Goal: Task Accomplishment & Management: Complete application form

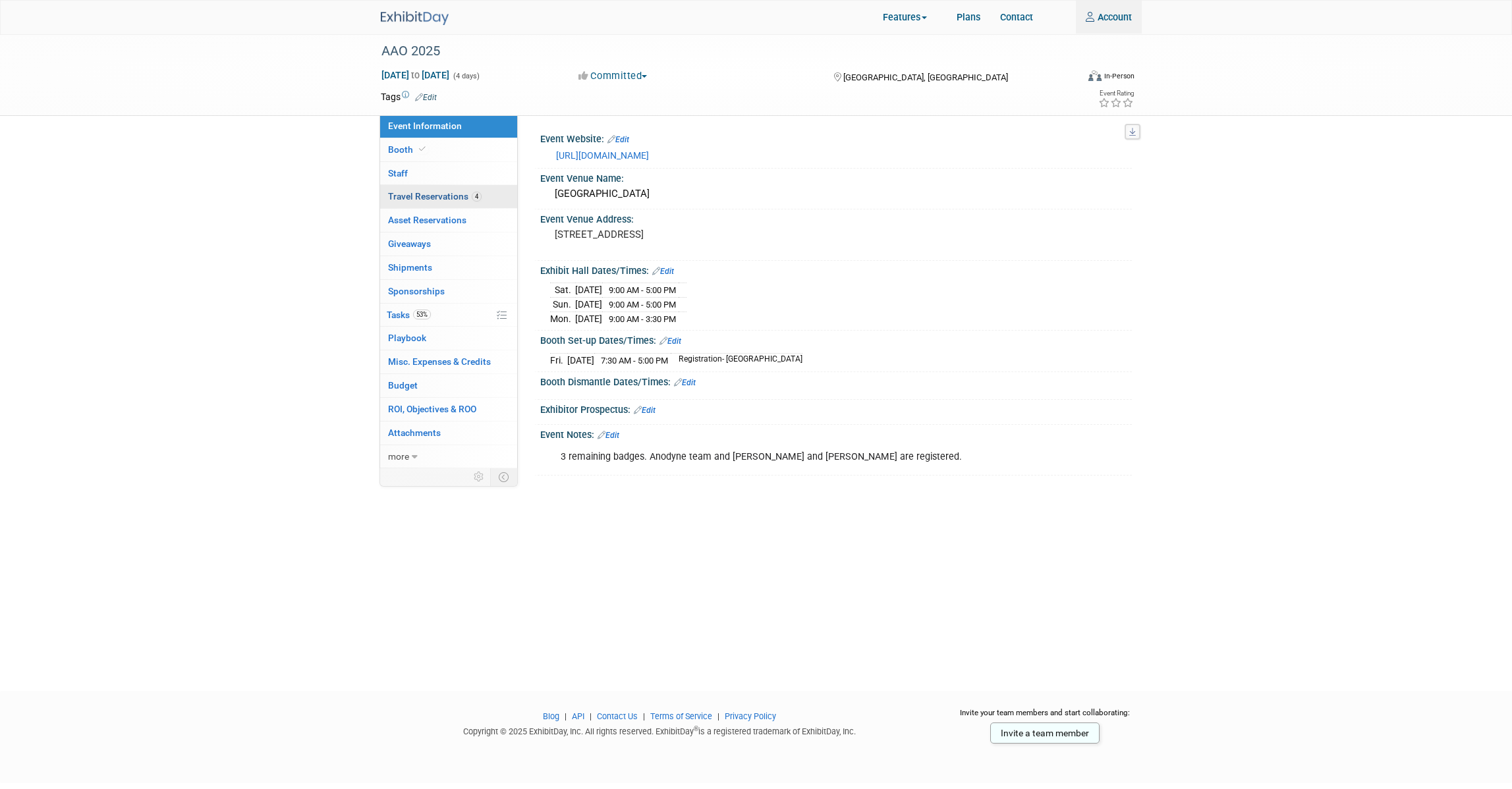
click at [430, 199] on span "Travel Reservations 4" at bounding box center [434, 195] width 94 height 10
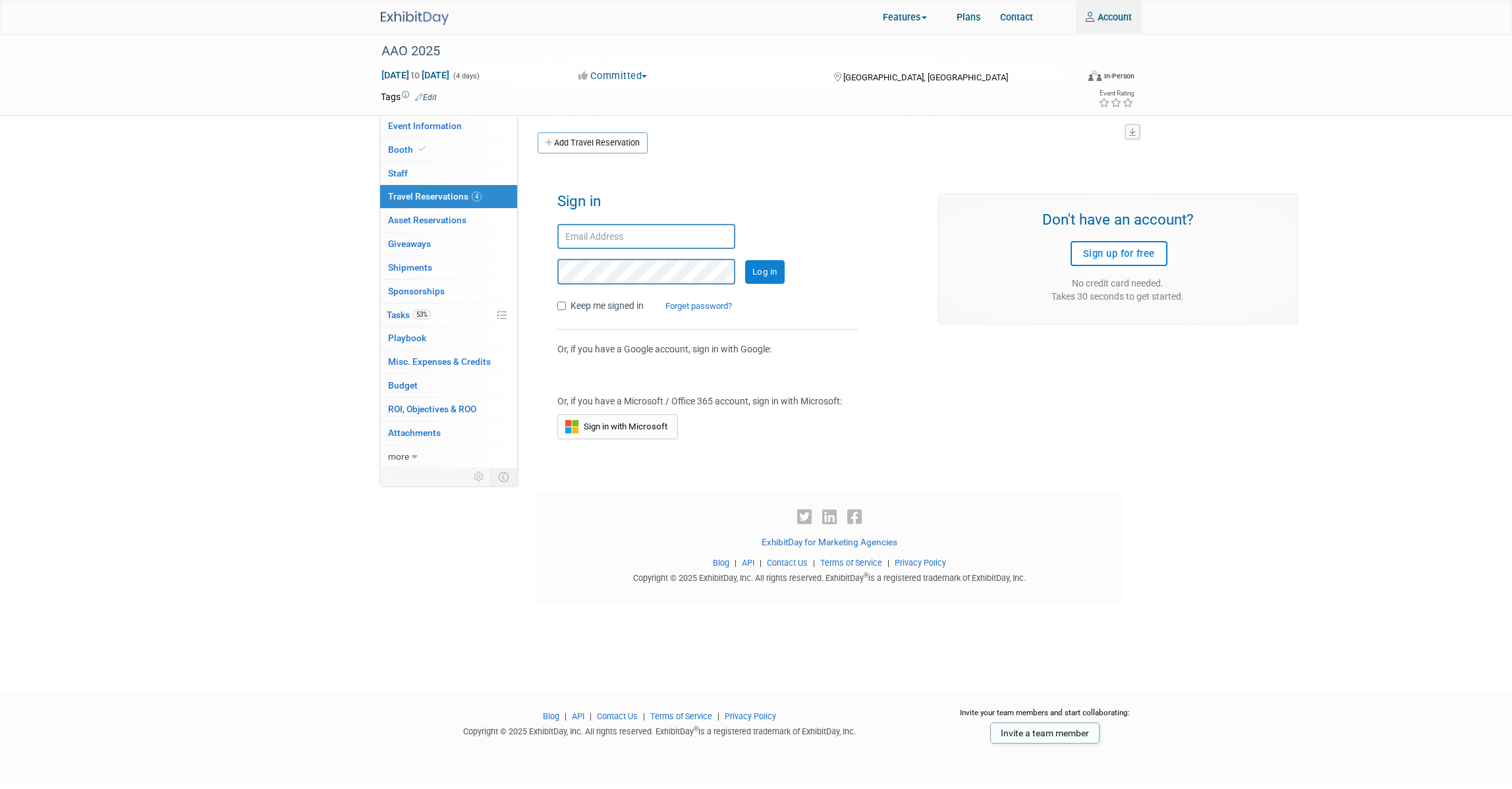
click at [595, 239] on input "text" at bounding box center [646, 236] width 178 height 26
type input "djozwiak@anodynesurgical.com"
click at [745, 260] on input "Log in" at bounding box center [765, 272] width 39 height 24
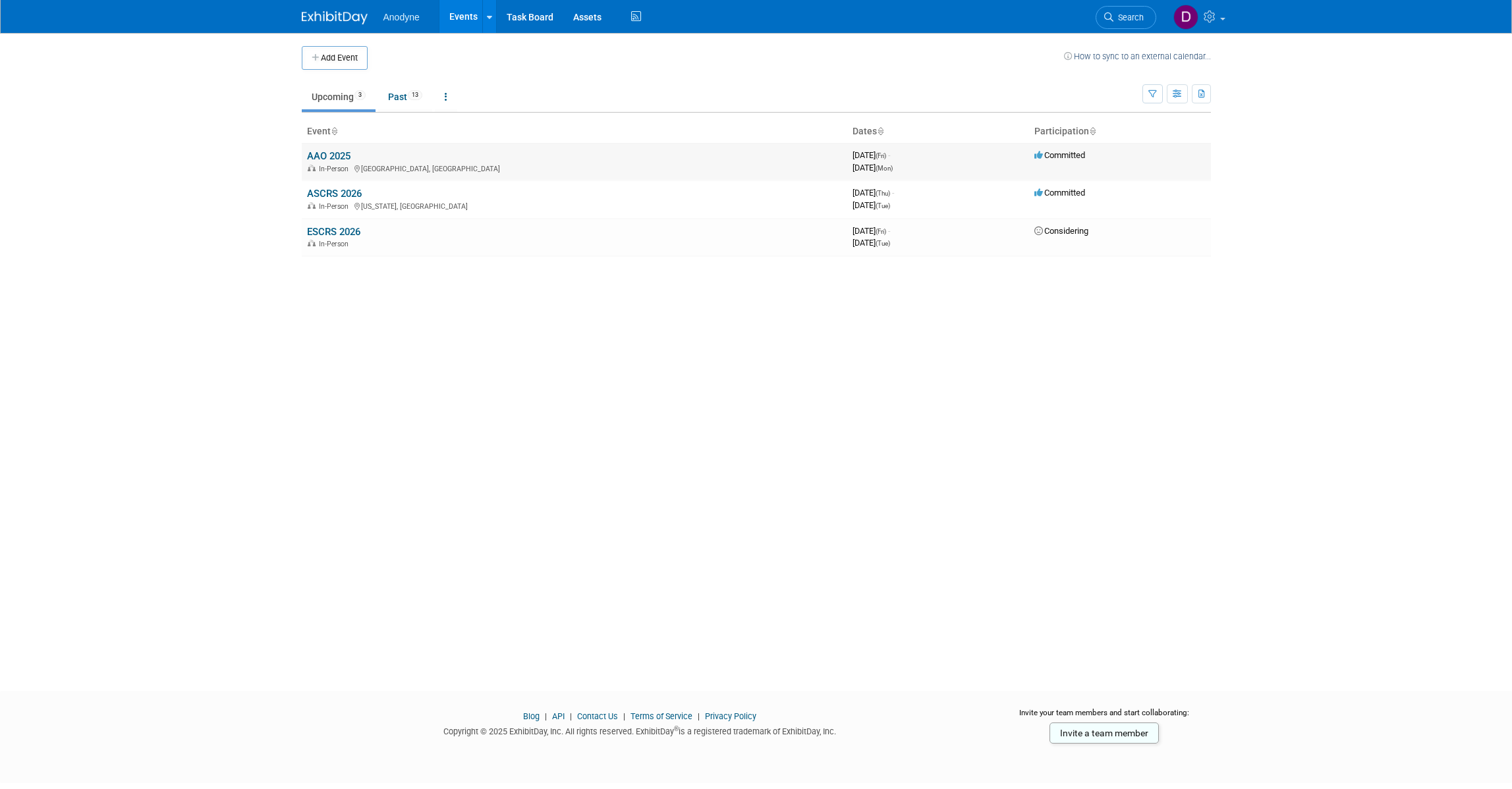
click at [321, 154] on link "AAO 2025" at bounding box center [328, 156] width 43 height 12
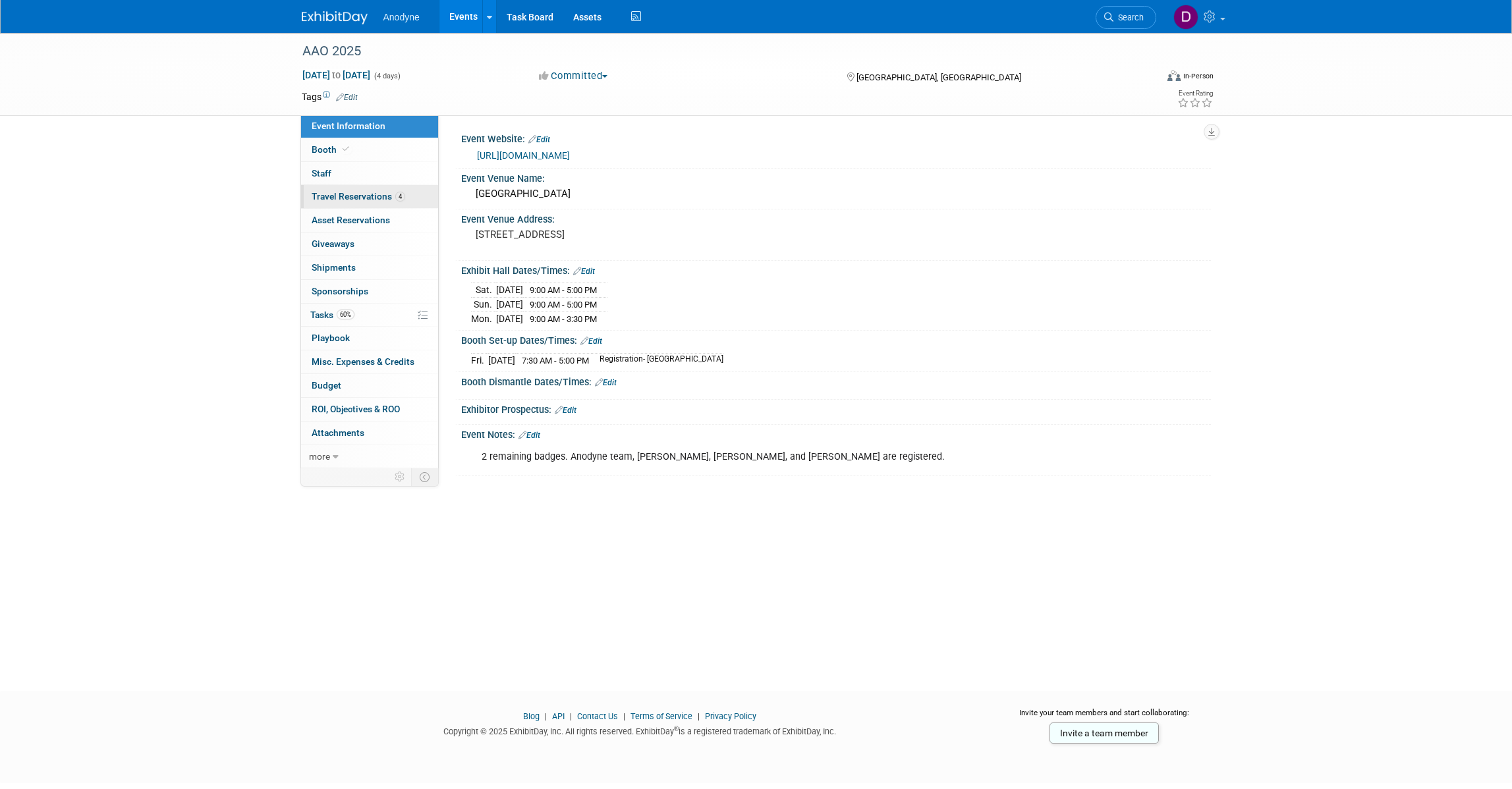
click at [369, 192] on span "Travel Reservations 4" at bounding box center [358, 195] width 94 height 10
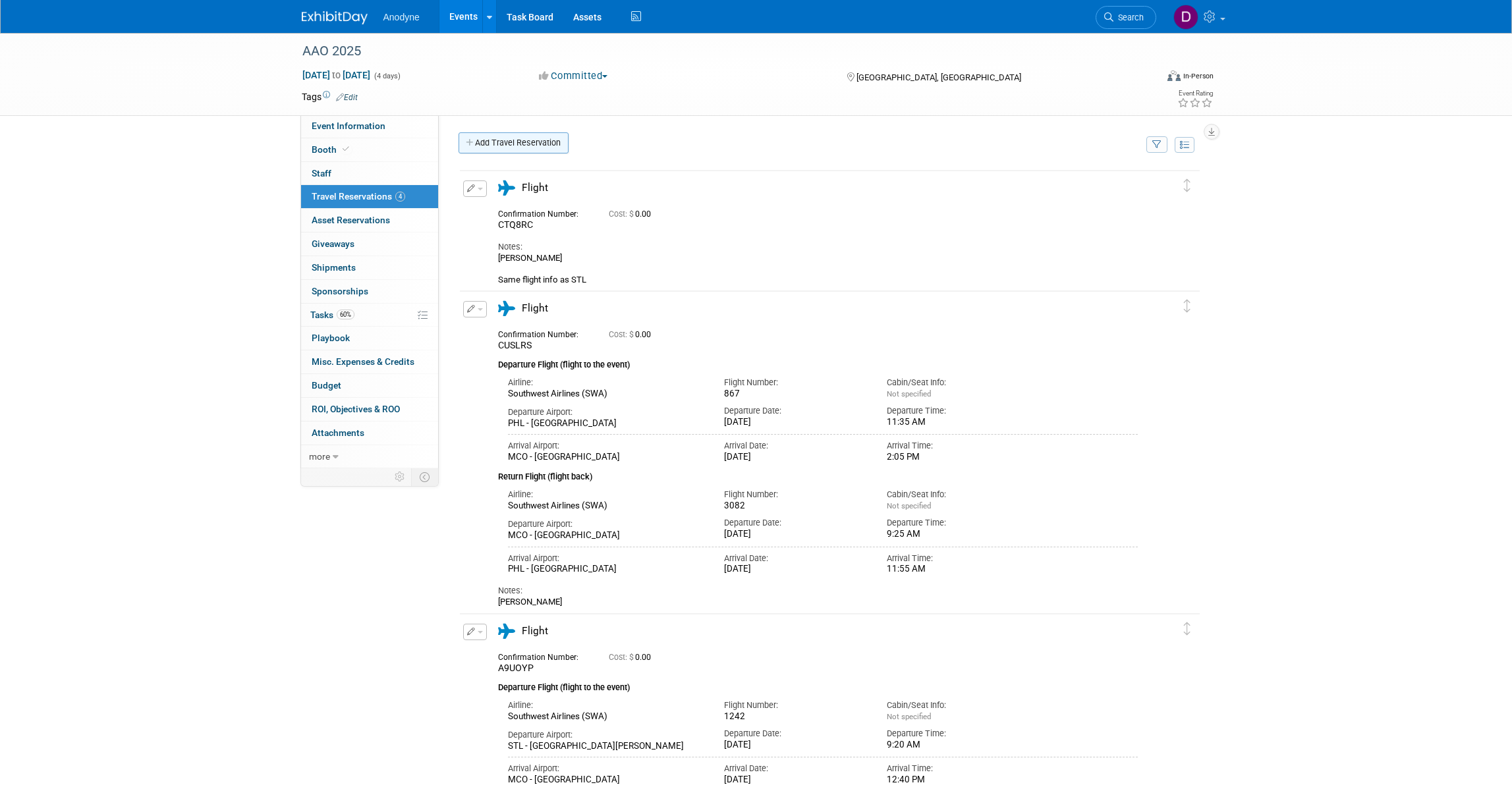
click at [487, 147] on link "Add Travel Reservation" at bounding box center [514, 143] width 110 height 21
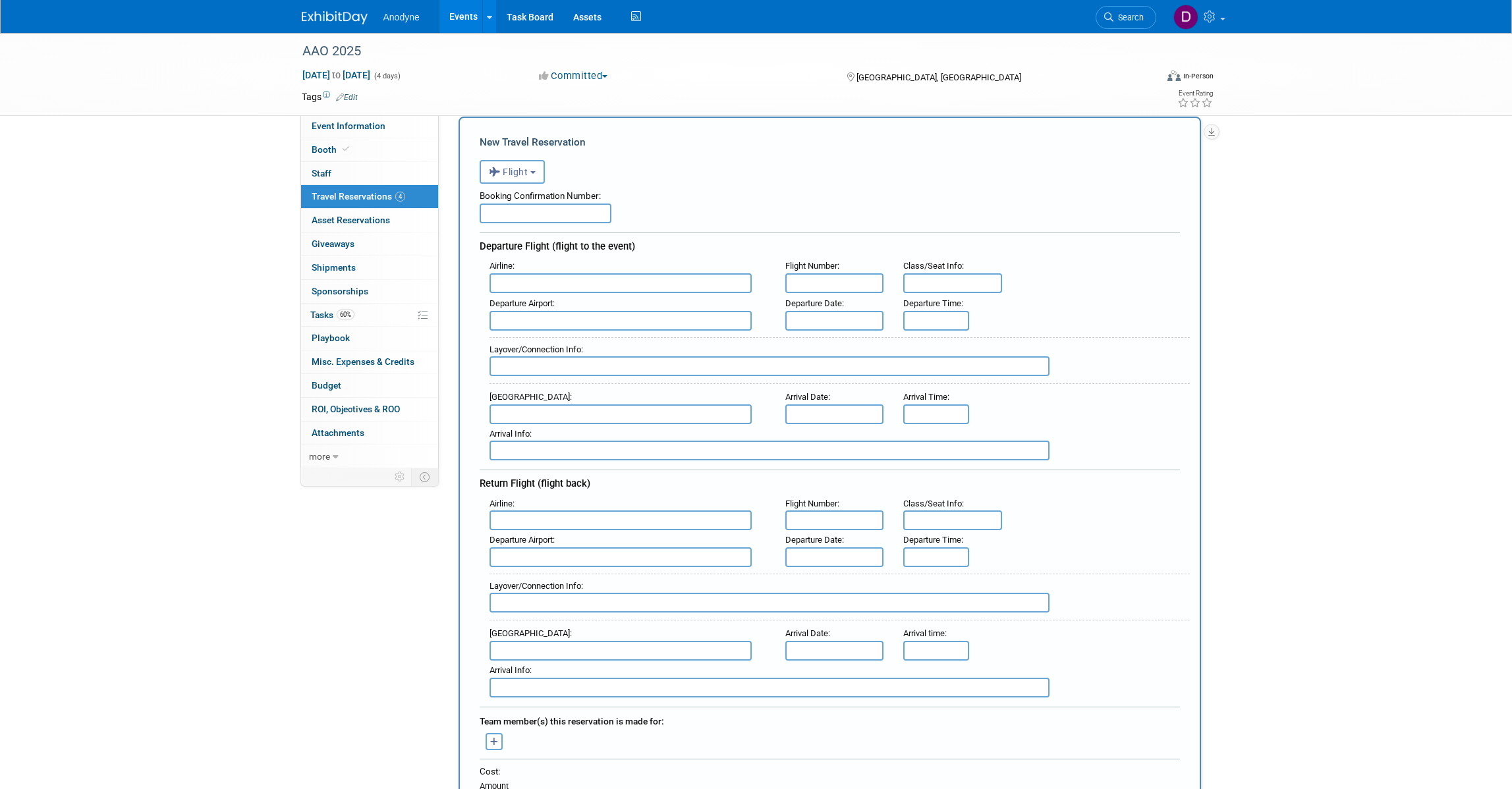
scroll to position [82, 0]
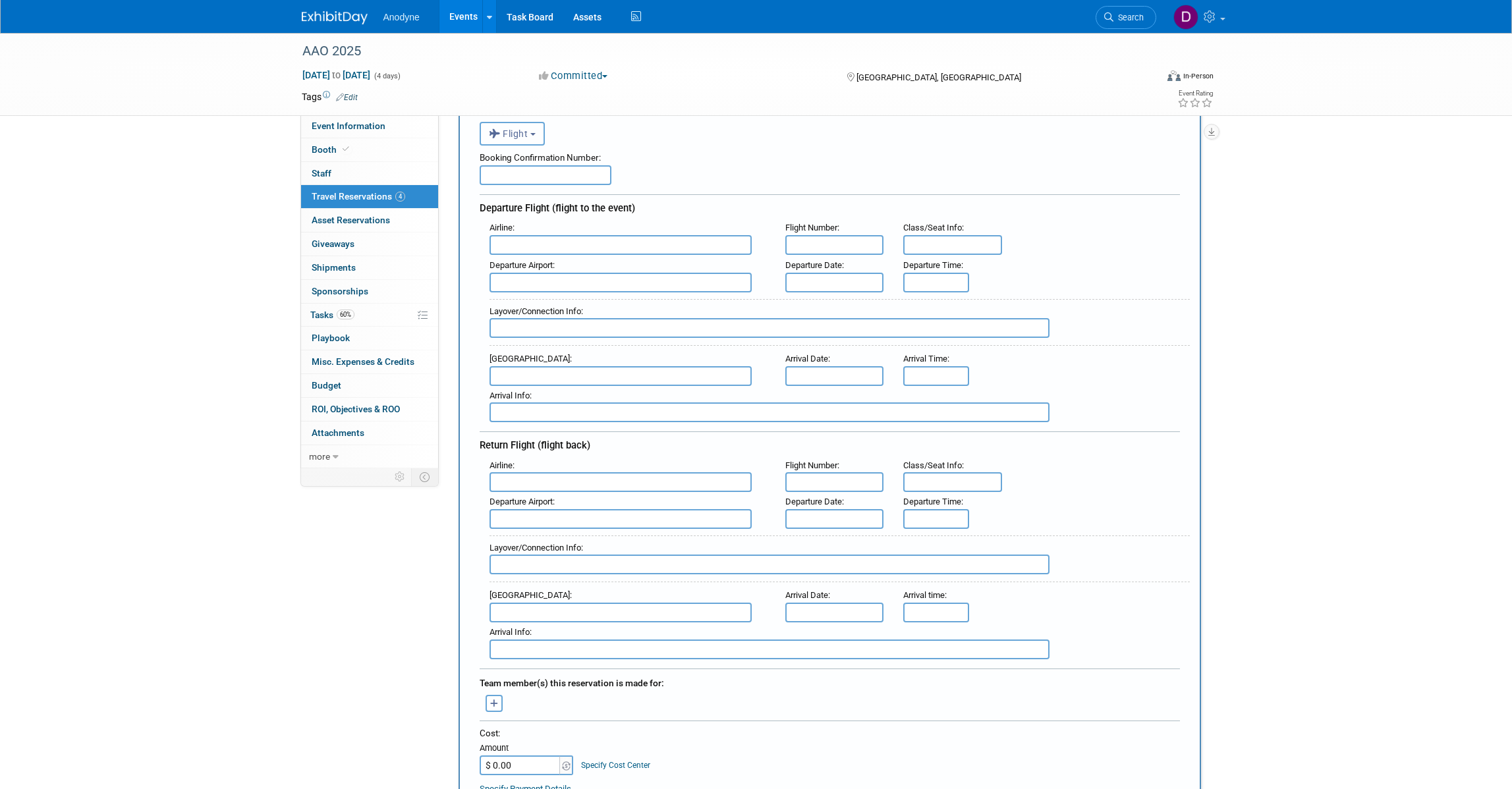
click at [520, 135] on span "Flight" at bounding box center [508, 133] width 39 height 10
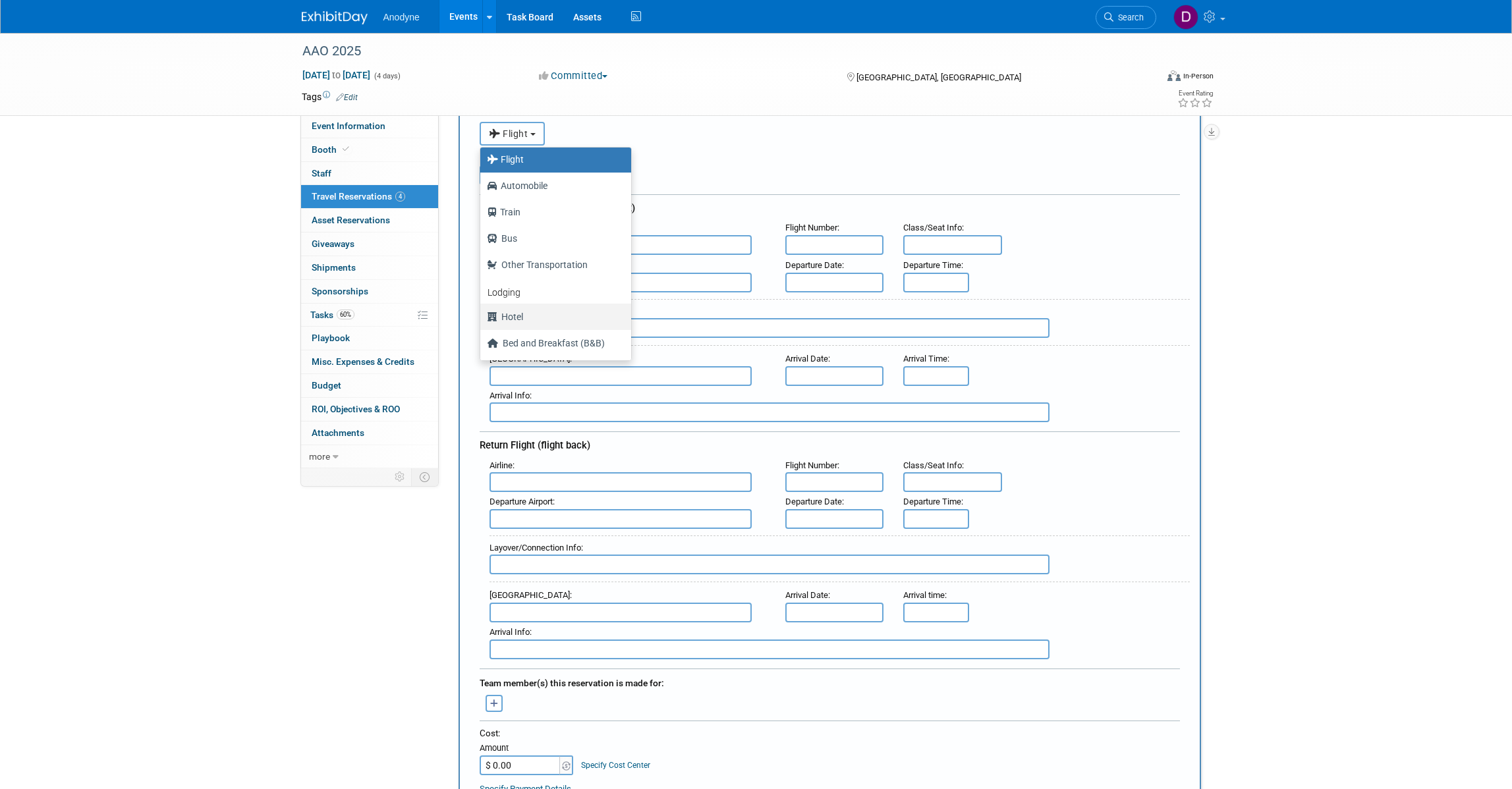
scroll to position [56, 0]
click at [523, 285] on label "Hotel" at bounding box center [553, 291] width 131 height 21
click at [482, 285] on input "Hotel" at bounding box center [478, 289] width 9 height 9
select select "6"
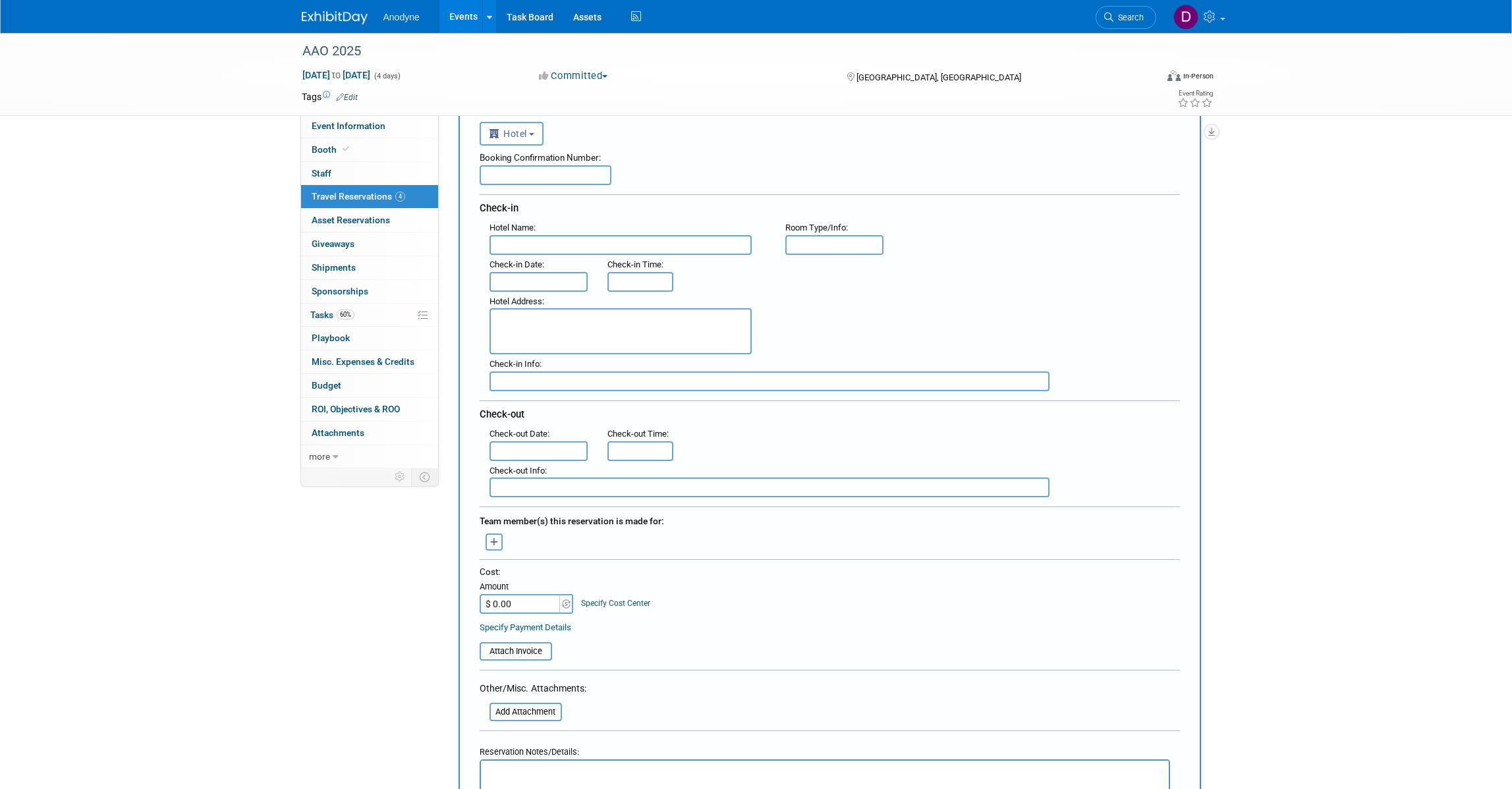
click at [547, 242] on input "text" at bounding box center [620, 244] width 263 height 20
paste input "Home2 Suites by Hilton Orlando / International Drive South"
type input "Home2 Suites by Hilton Orlando / International Drive South"
click at [505, 173] on input "text" at bounding box center [545, 175] width 132 height 20
paste input "86139567"
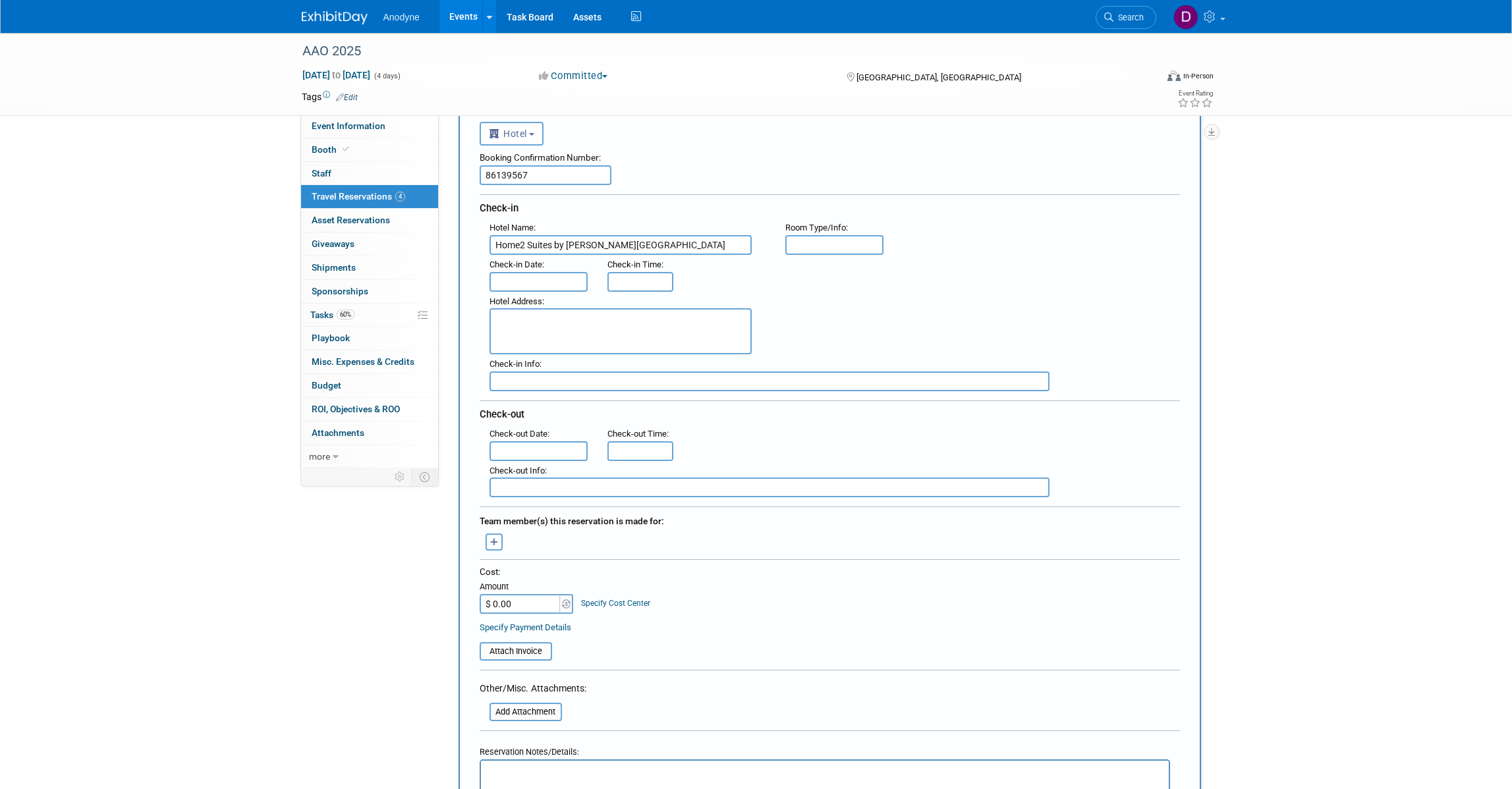
type input "86139567"
click at [549, 279] on input "text" at bounding box center [538, 281] width 99 height 20
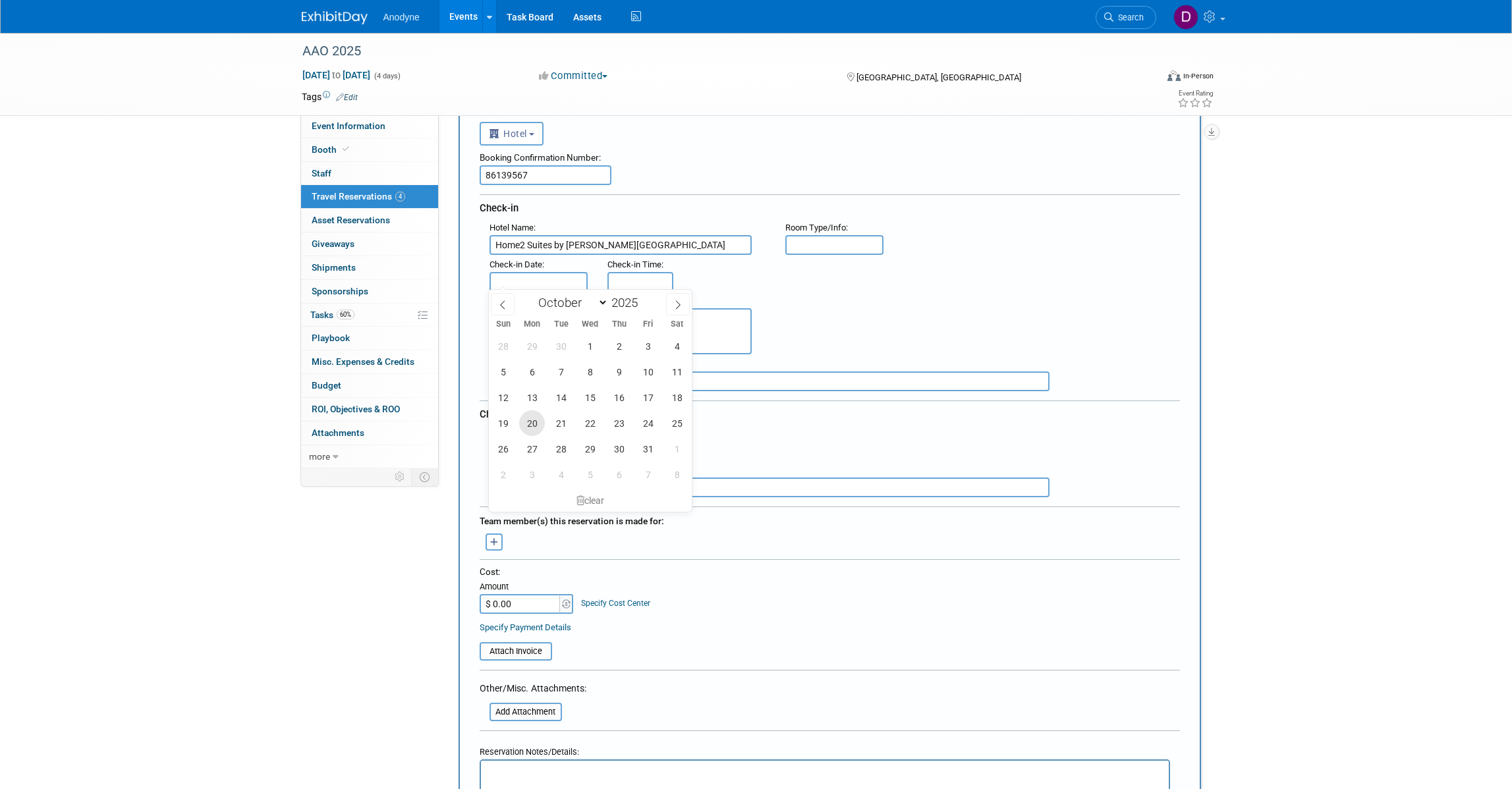
click at [527, 423] on span "20" at bounding box center [532, 423] width 26 height 26
type input "Oct 20, 2025"
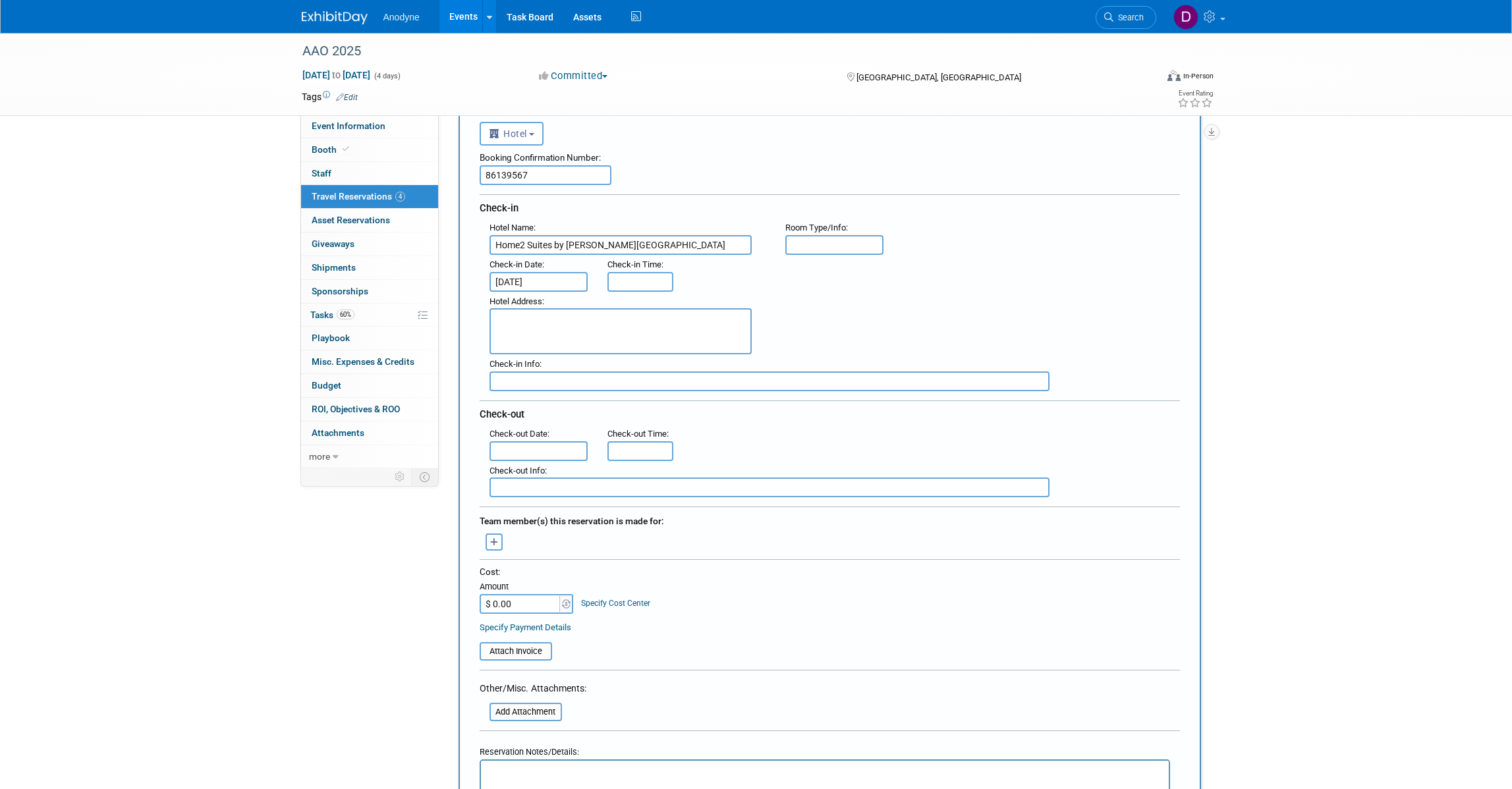
type input "3:00 PM"
click at [641, 287] on input "3:00 PM" at bounding box center [641, 281] width 66 height 20
click at [802, 251] on input "text" at bounding box center [834, 244] width 99 height 20
drag, startPoint x: 611, startPoint y: 284, endPoint x: 581, endPoint y: 284, distance: 30.0
click at [581, 284] on div ": Check-in Date : Oct 20, 2025 Check-in Time : 3:00 PM 03 : 00 PM 12 01 02 03 0…" at bounding box center [834, 273] width 710 height 37
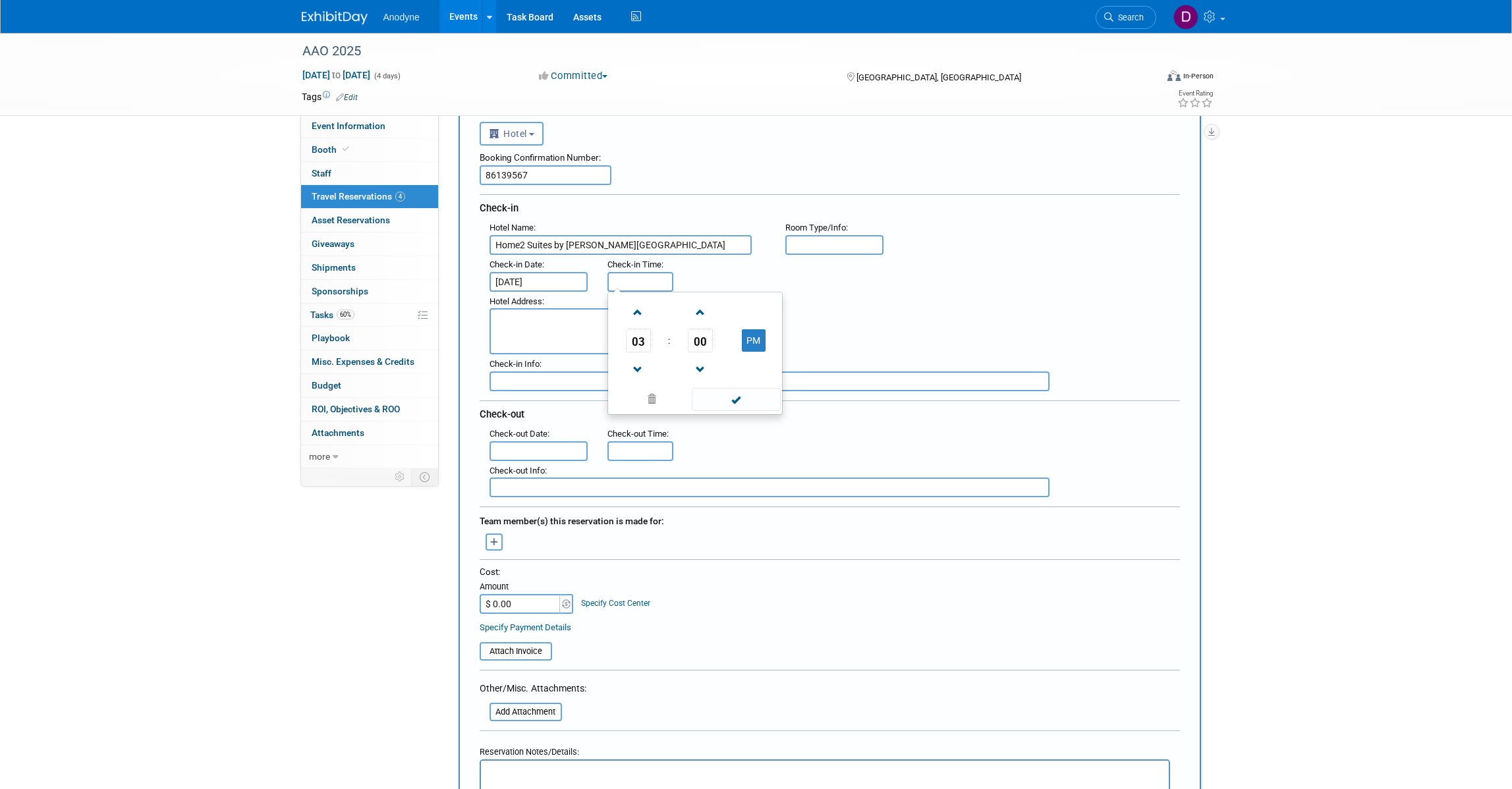
click at [1029, 296] on div "Hotel Address :" at bounding box center [834, 323] width 710 height 63
click at [527, 449] on input "text" at bounding box center [538, 451] width 99 height 20
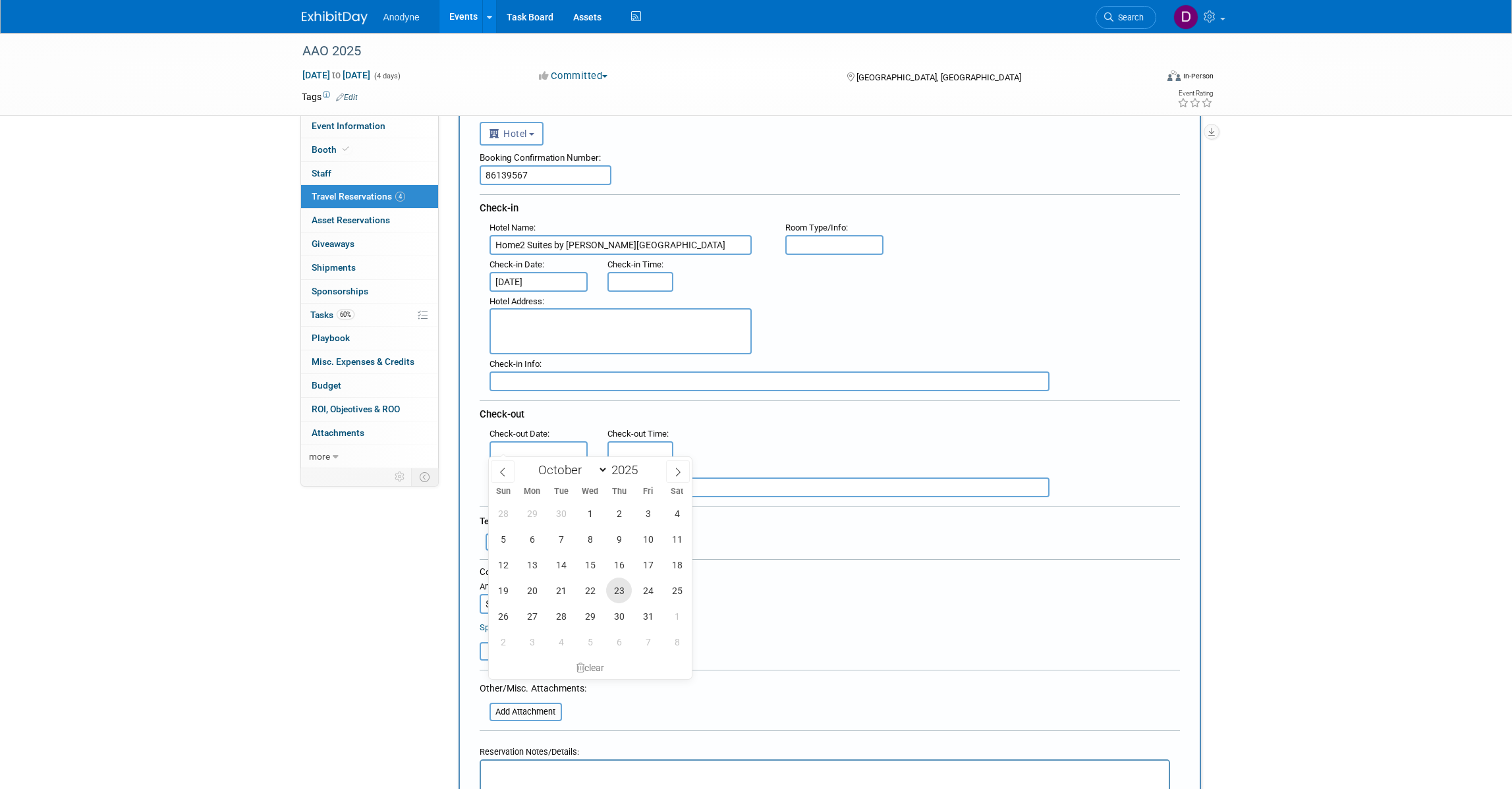
click at [613, 596] on span "23" at bounding box center [619, 590] width 26 height 26
type input "Oct 23, 2025"
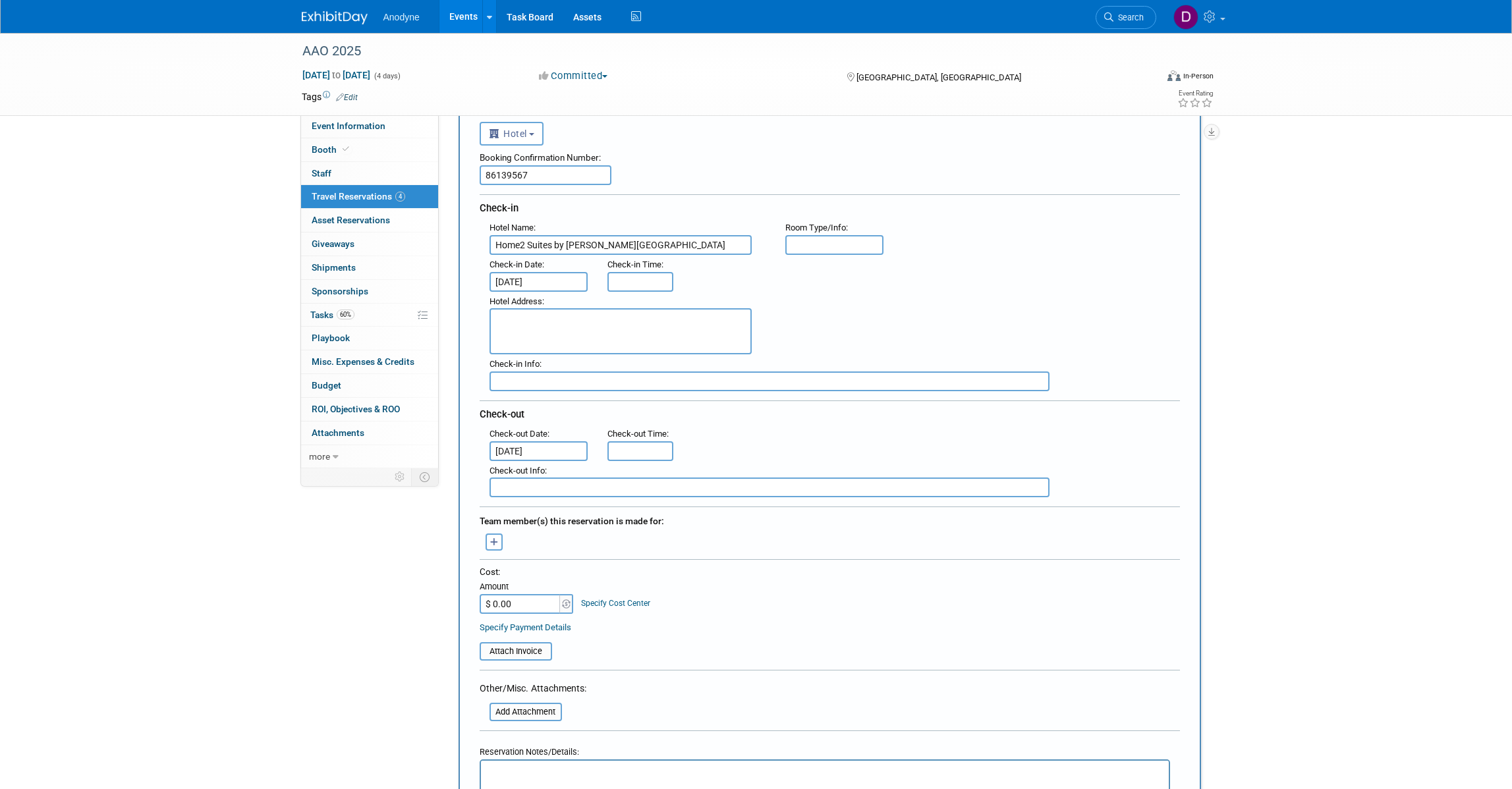
click at [567, 331] on textarea at bounding box center [620, 331] width 263 height 46
paste textarea "12107 Regency Village Dr, Orlando, FL 32821"
type textarea "12107 Regency Village Dr, Orlando, FL 32821"
click at [638, 381] on input "text" at bounding box center [769, 381] width 560 height 20
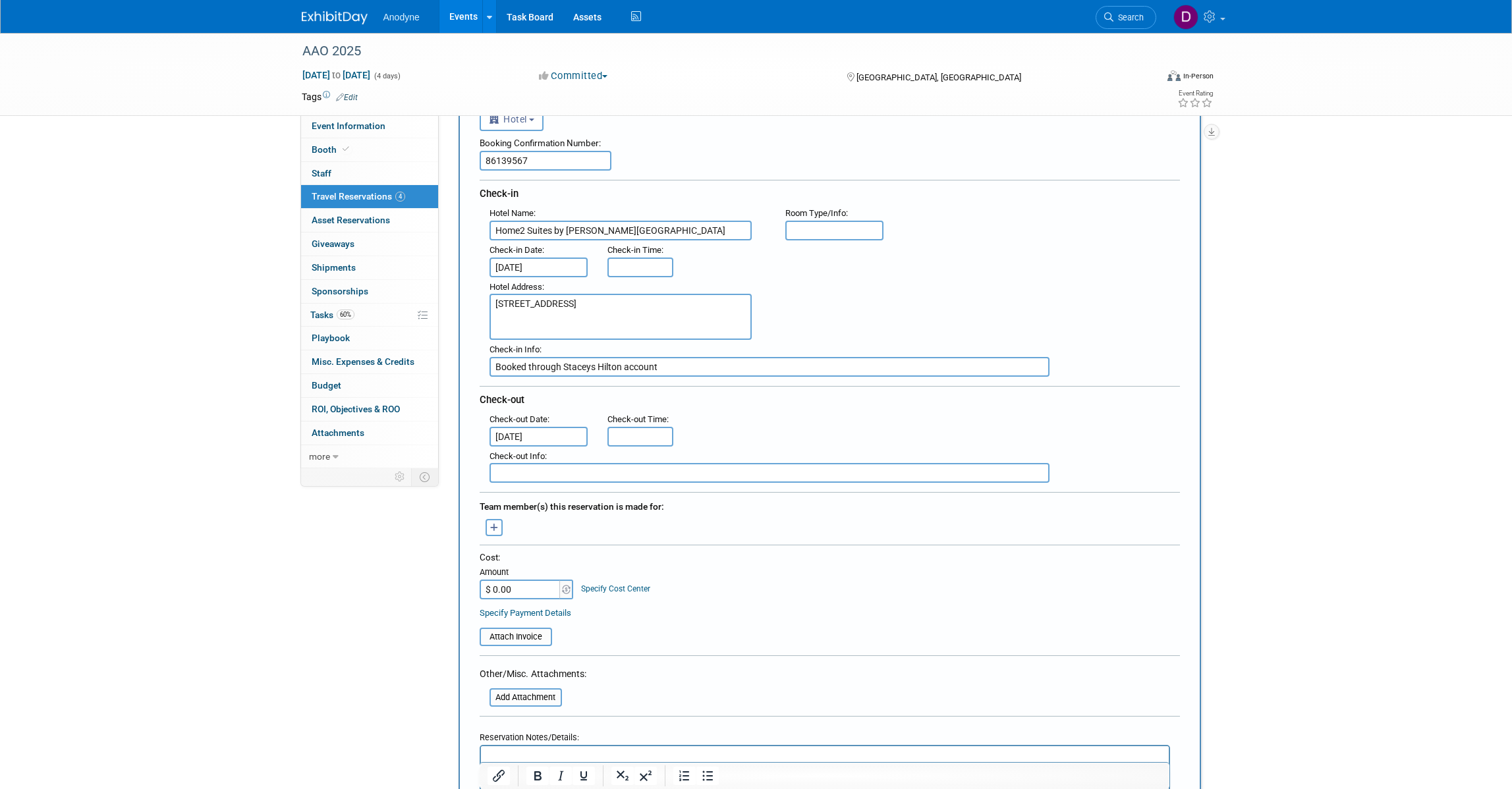
scroll to position [82, 0]
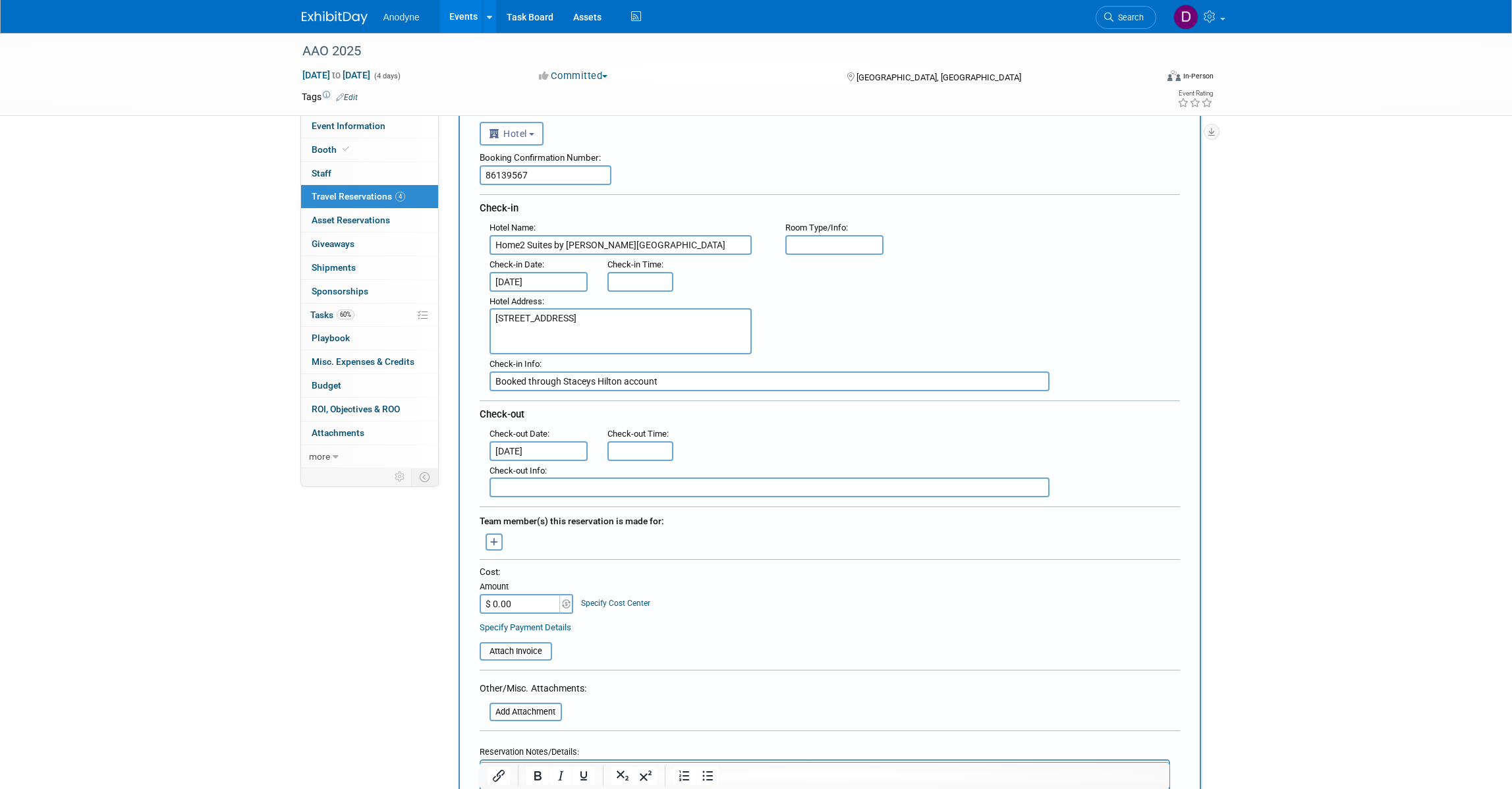
type input "Booked through Staceys Hilton account"
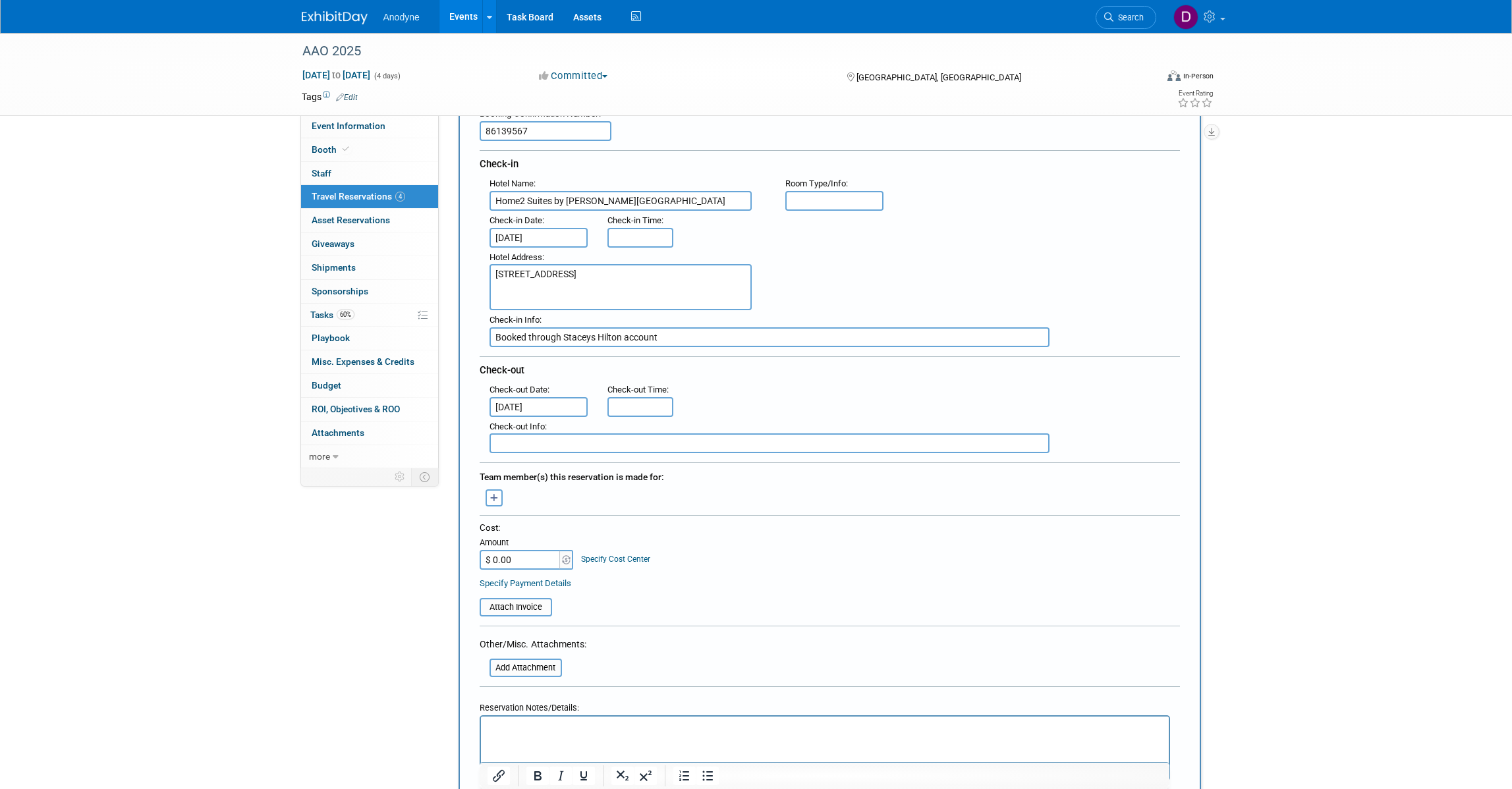
scroll to position [165, 0]
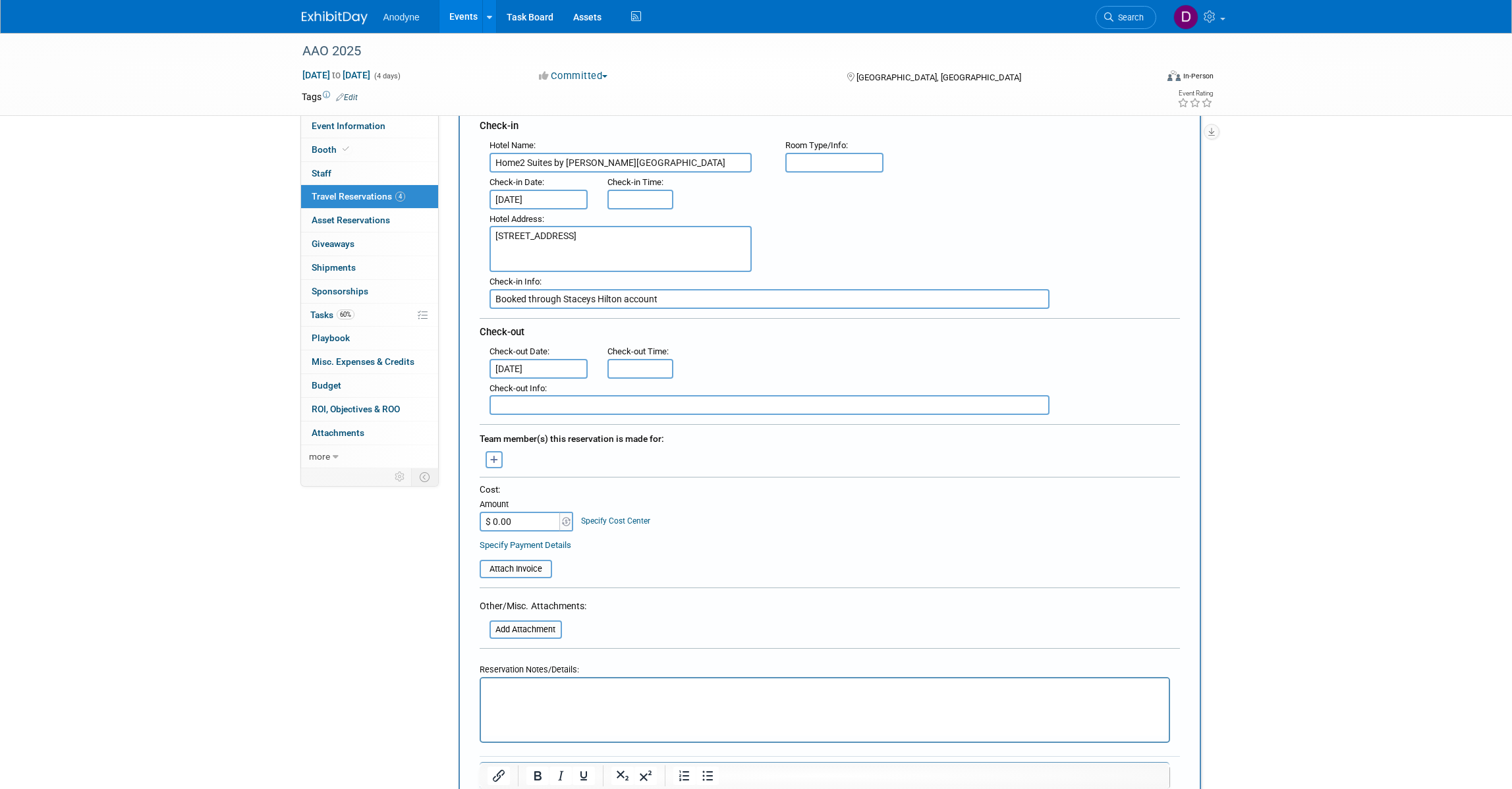
click at [532, 526] on input "$ 0.00" at bounding box center [520, 521] width 82 height 20
type input "$ 2,718.72"
click at [724, 548] on table "Attach Invoice" at bounding box center [829, 563] width 700 height 30
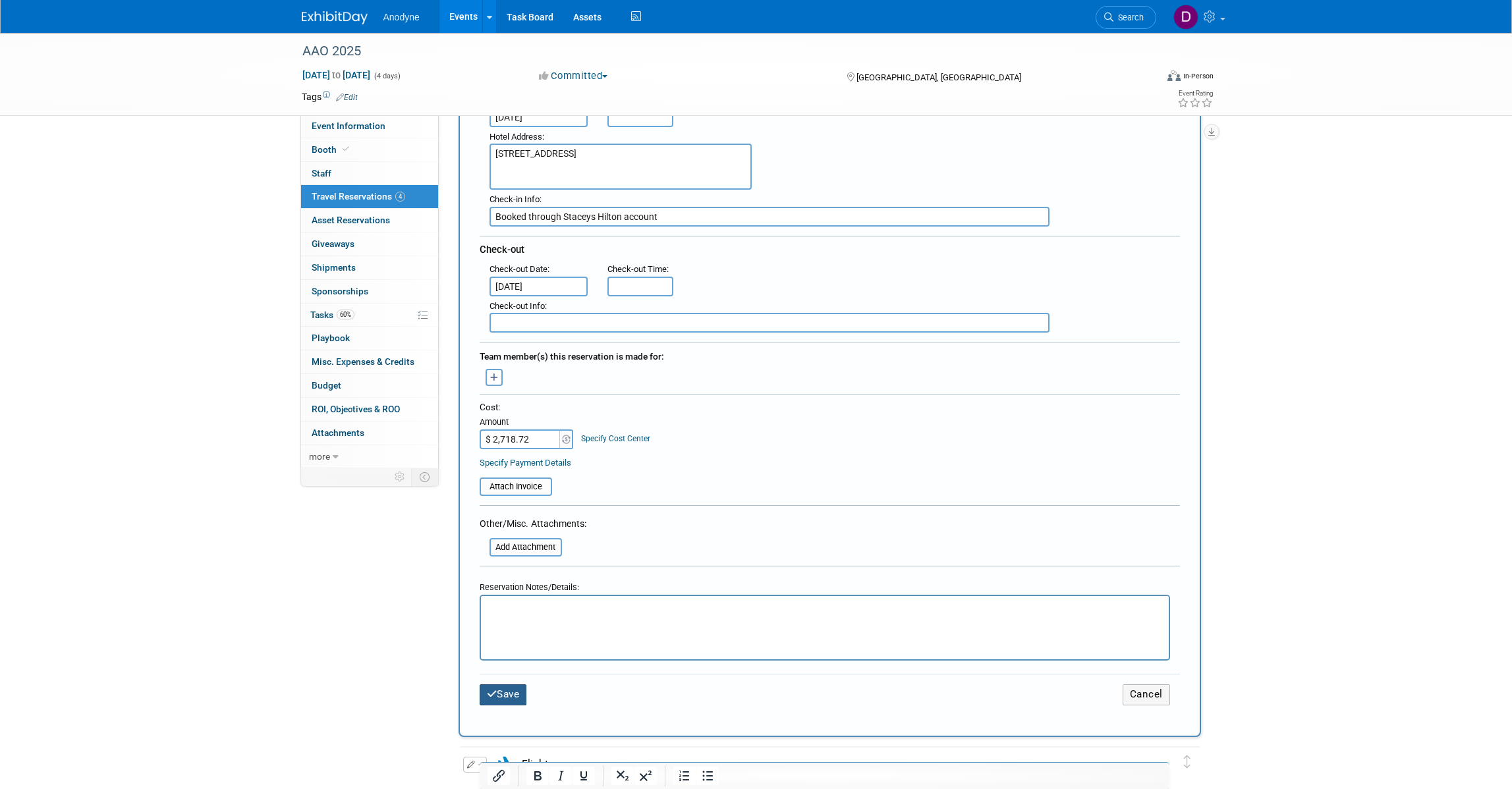
click at [509, 684] on button "Save" at bounding box center [503, 694] width 47 height 20
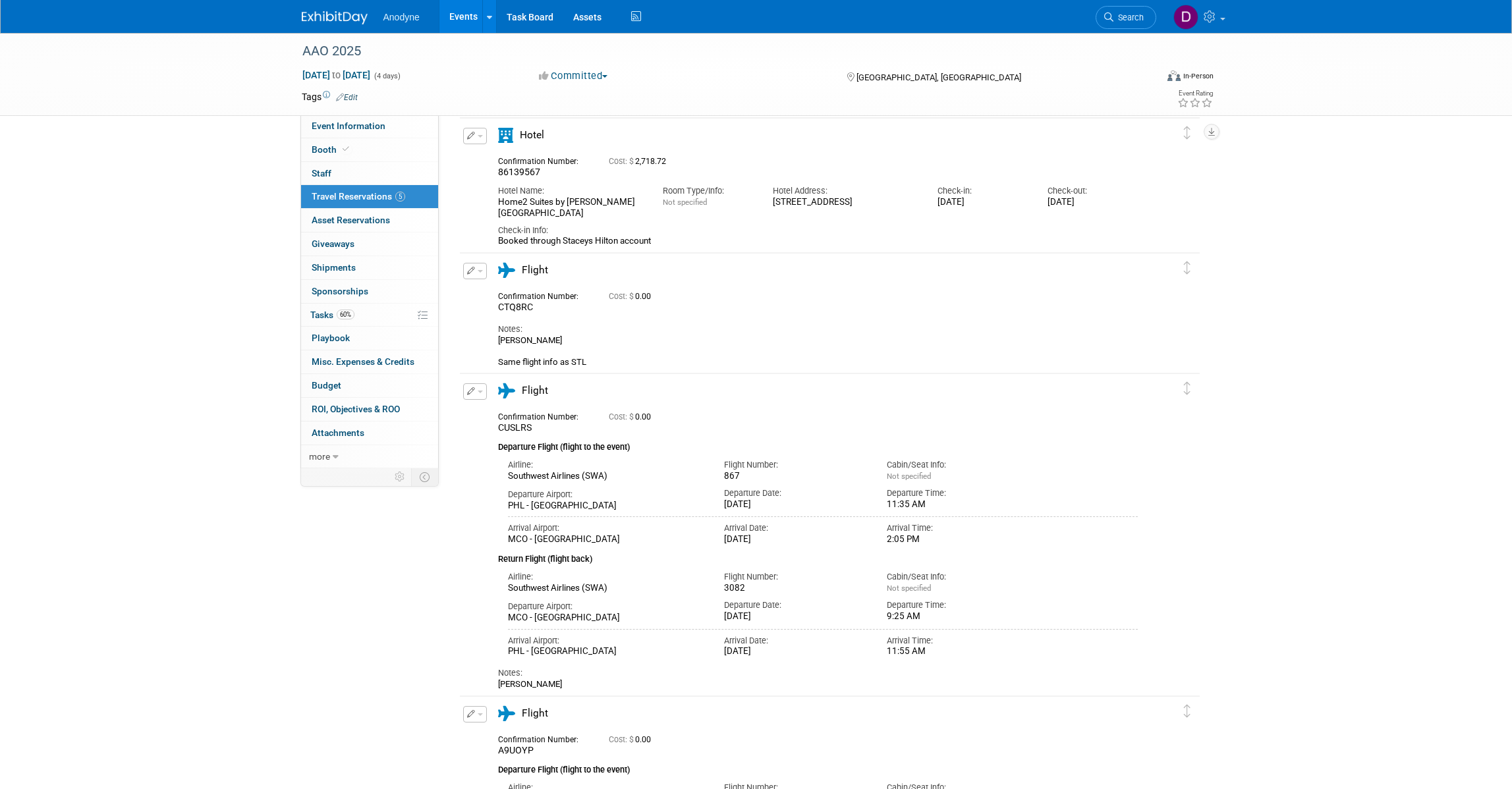
scroll to position [82, 0]
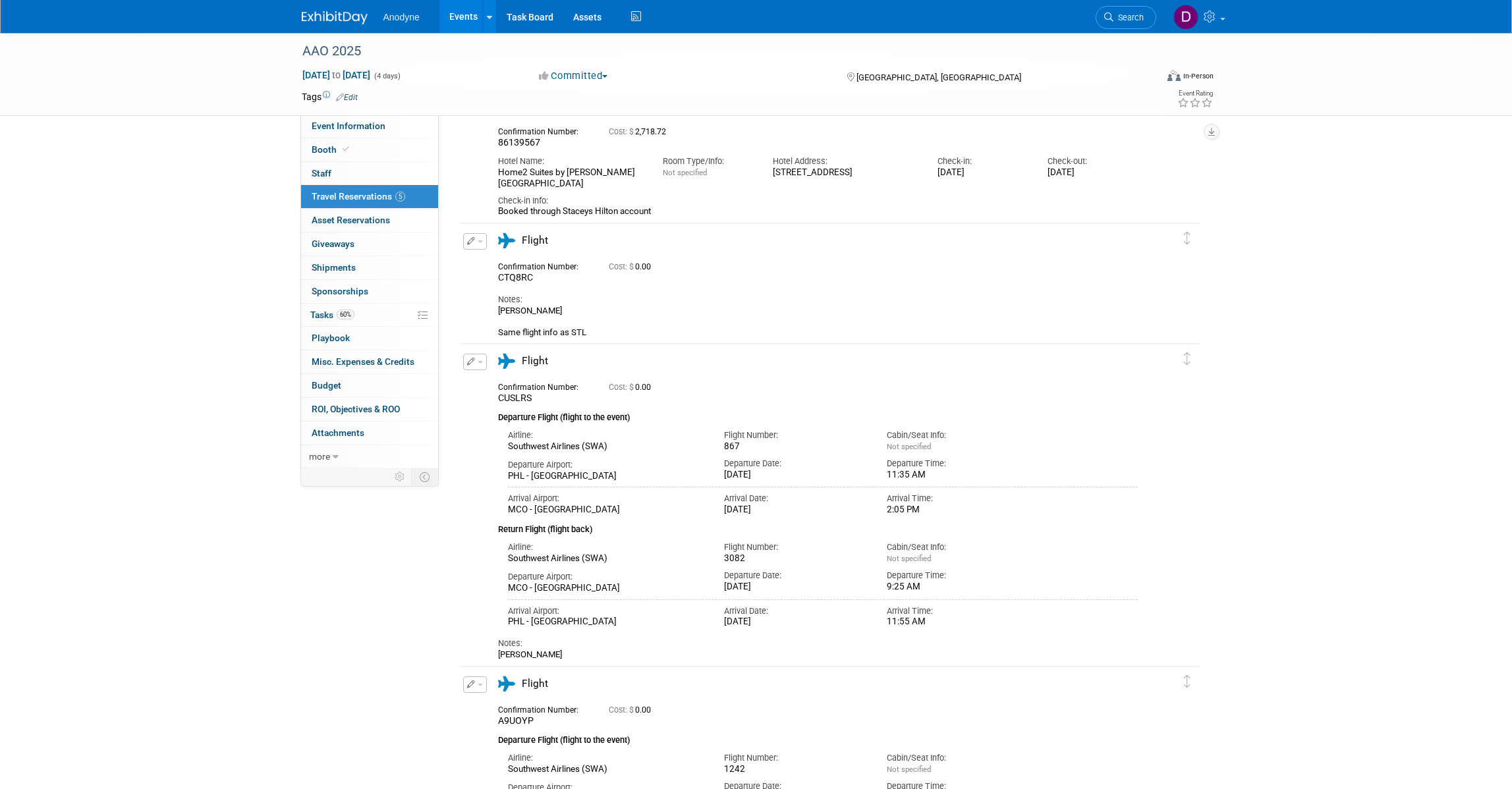
click at [1352, 373] on div "AAO 2025 Oct 17, 2025 to Oct 20, 2025 (4 days) Oct 17, 2025 to Oct 20, 2025 Com…" at bounding box center [756, 563] width 1512 height 1226
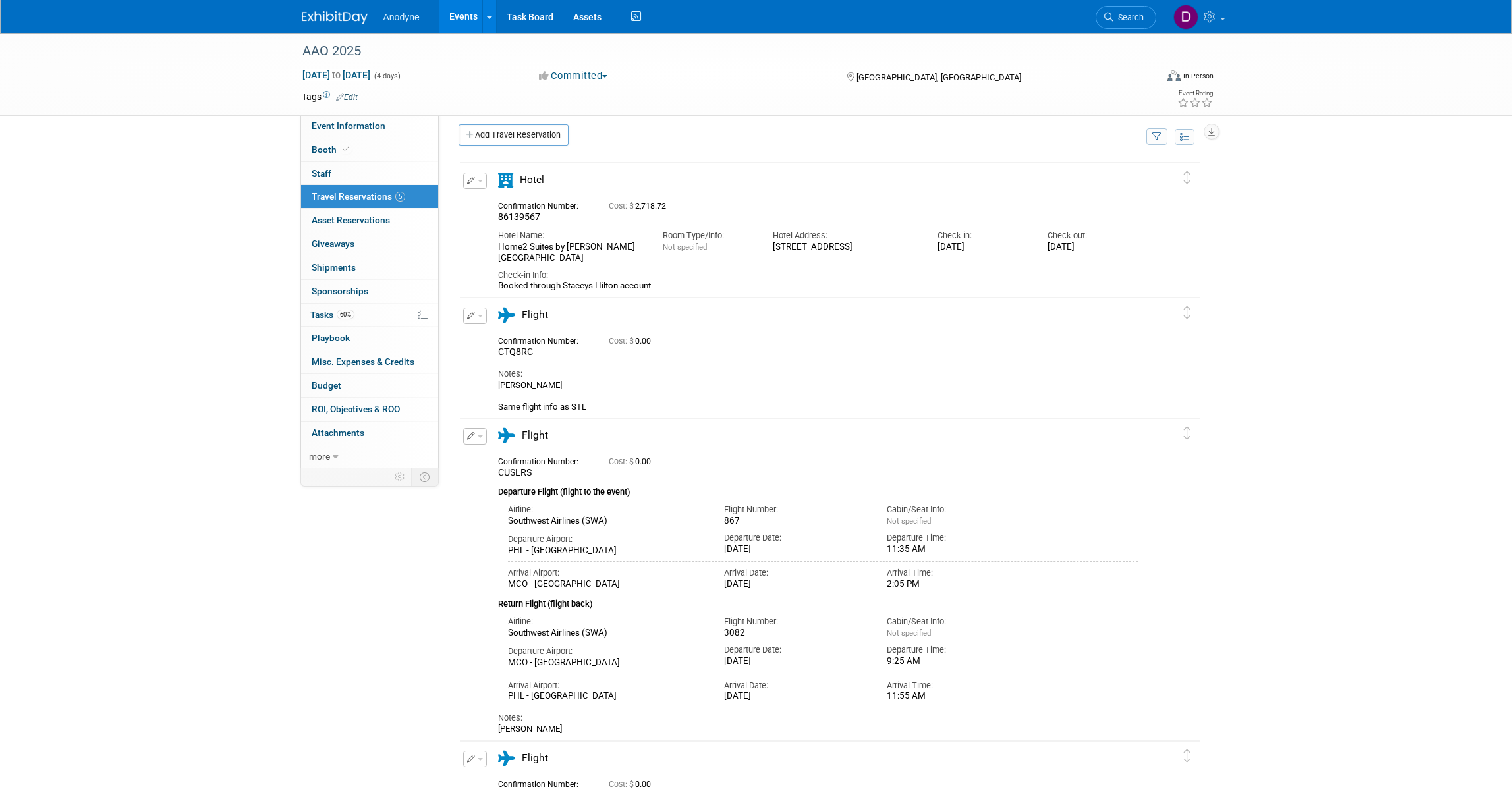
scroll to position [0, 0]
